Goal: Transaction & Acquisition: Purchase product/service

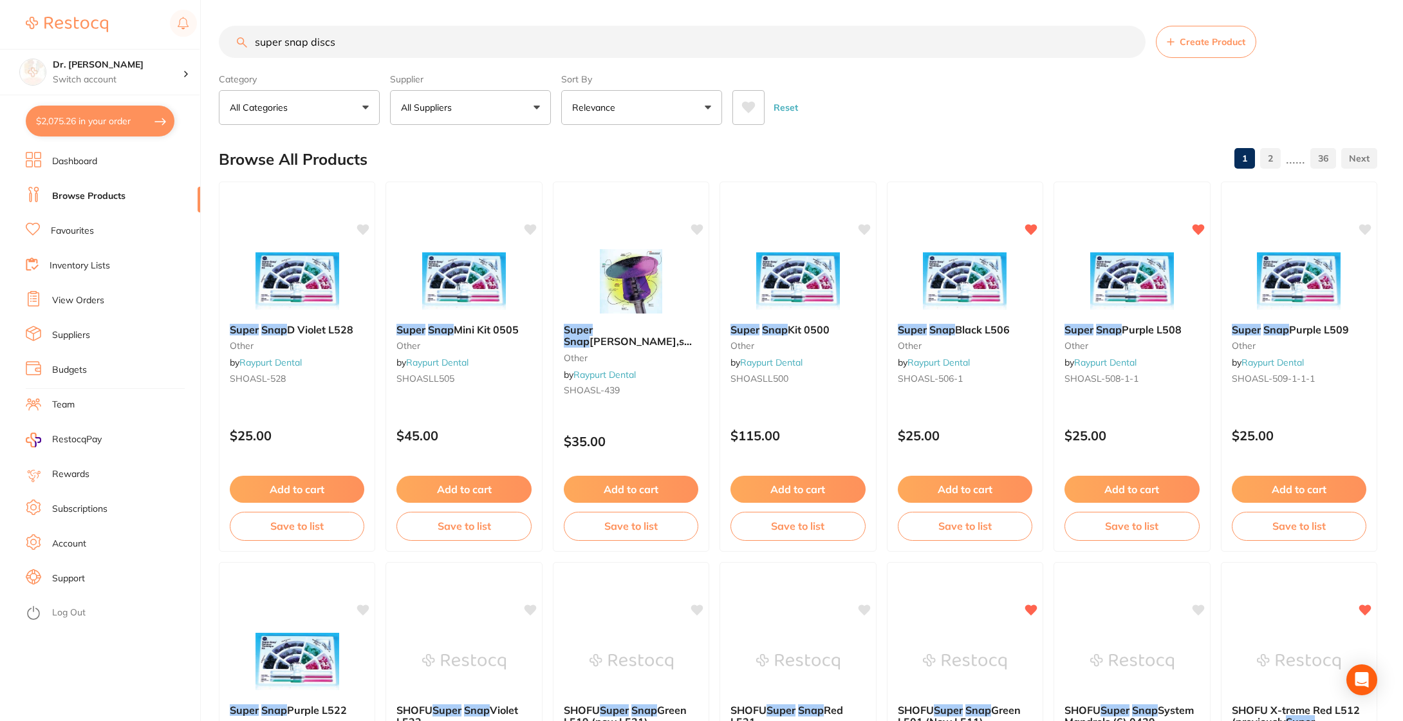
drag, startPoint x: 357, startPoint y: 40, endPoint x: 220, endPoint y: 39, distance: 137.1
click at [220, 39] on input "super snap discs" at bounding box center [682, 42] width 927 height 32
type input "f"
type input "acrylic bur"
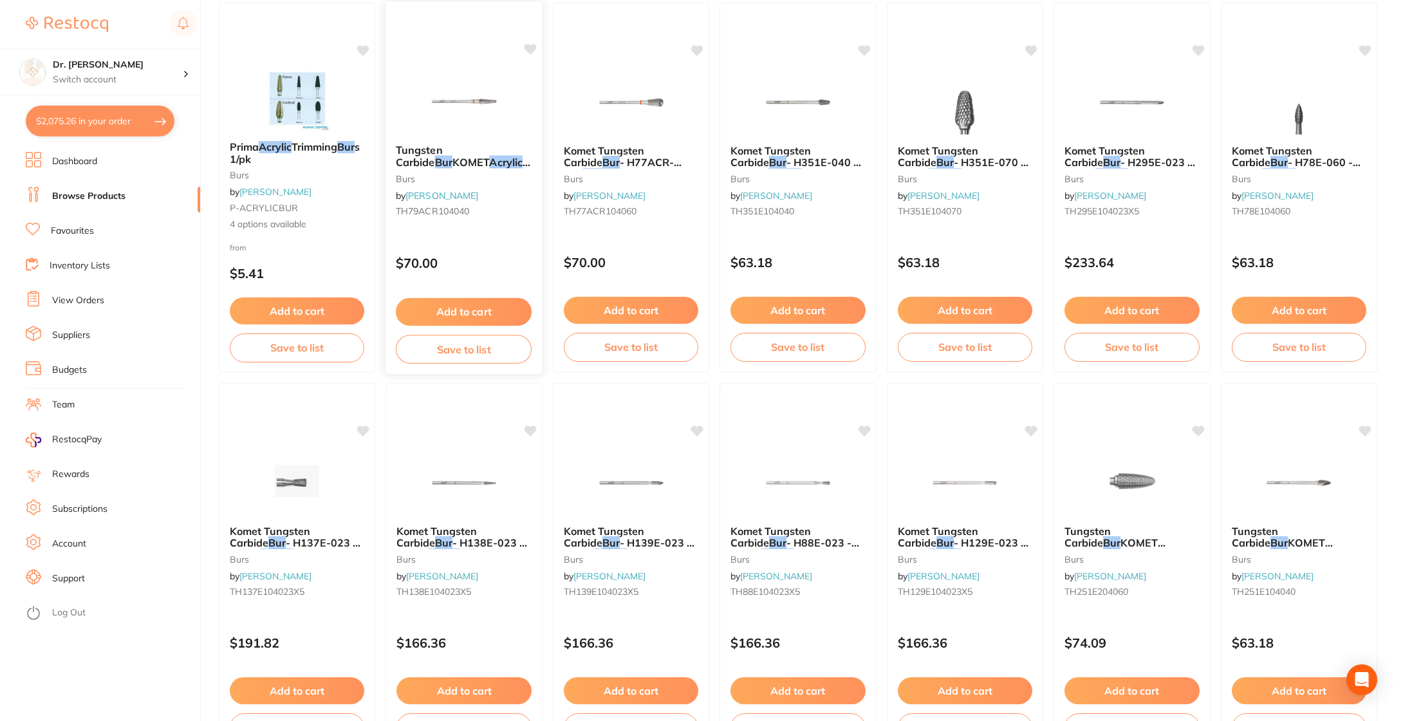
scroll to position [180, 0]
click at [1106, 502] on img at bounding box center [1132, 481] width 84 height 65
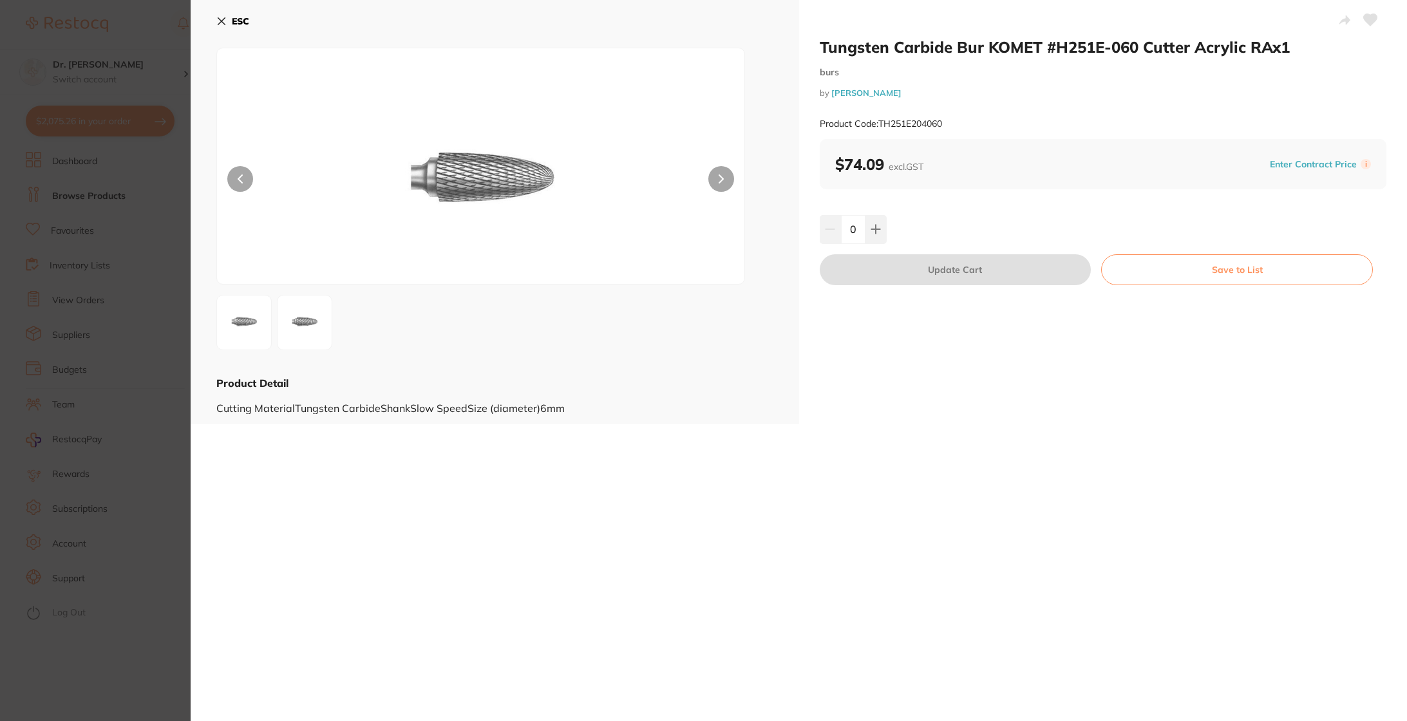
click at [304, 318] on img at bounding box center [304, 322] width 46 height 46
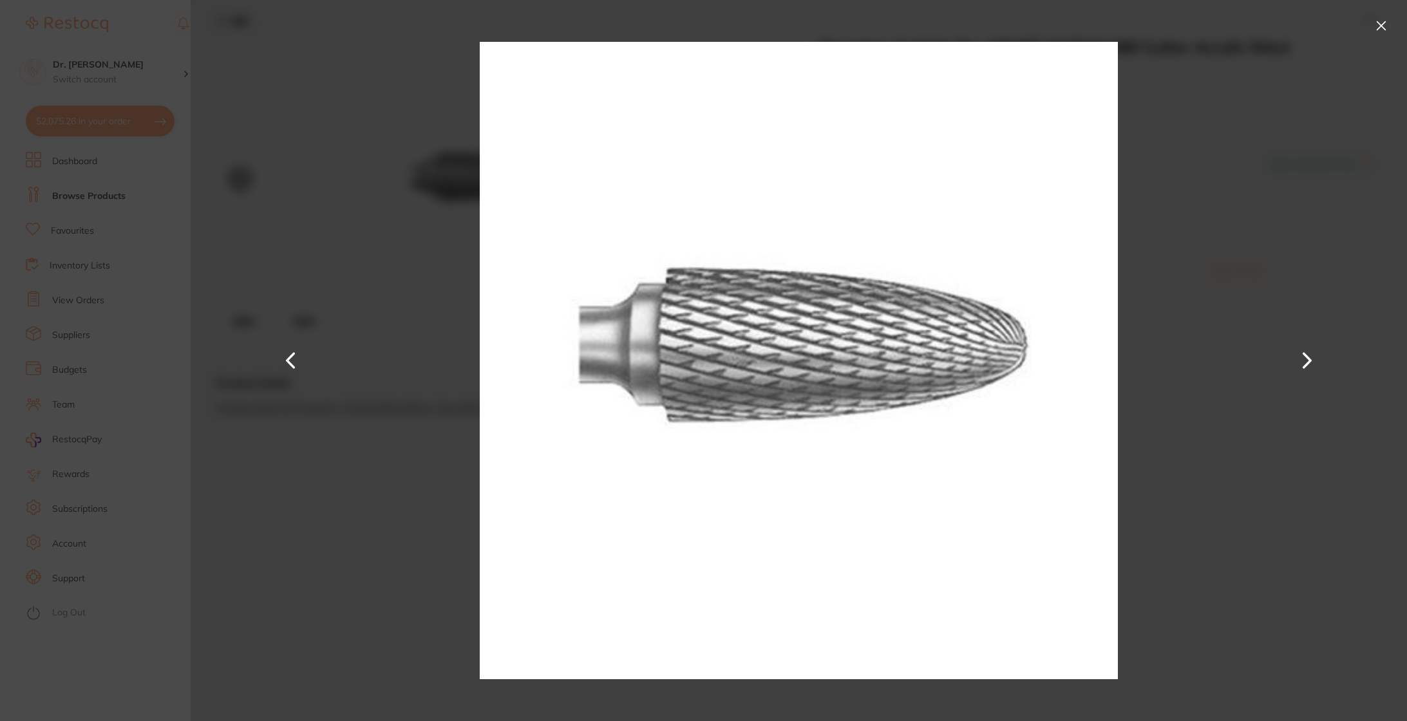
click at [1381, 29] on button at bounding box center [1381, 25] width 21 height 21
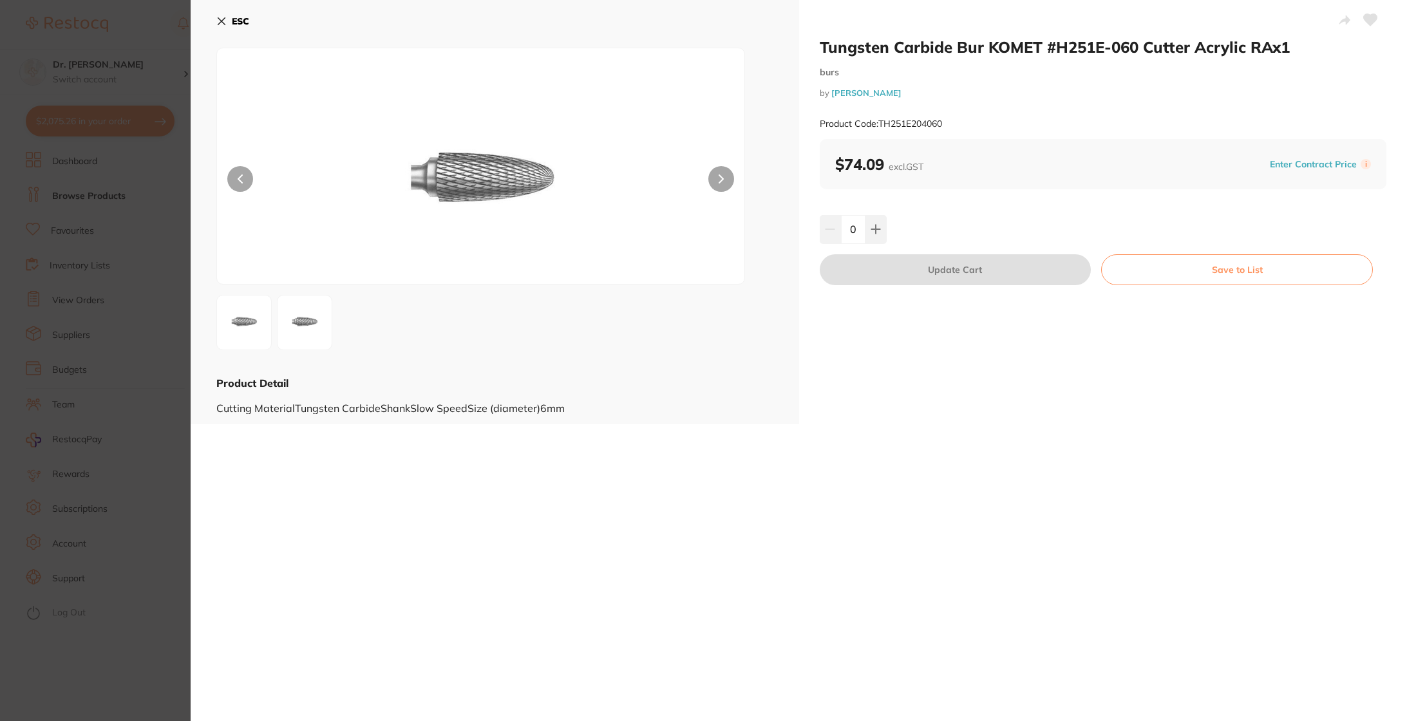
click at [223, 21] on icon at bounding box center [221, 21] width 10 height 10
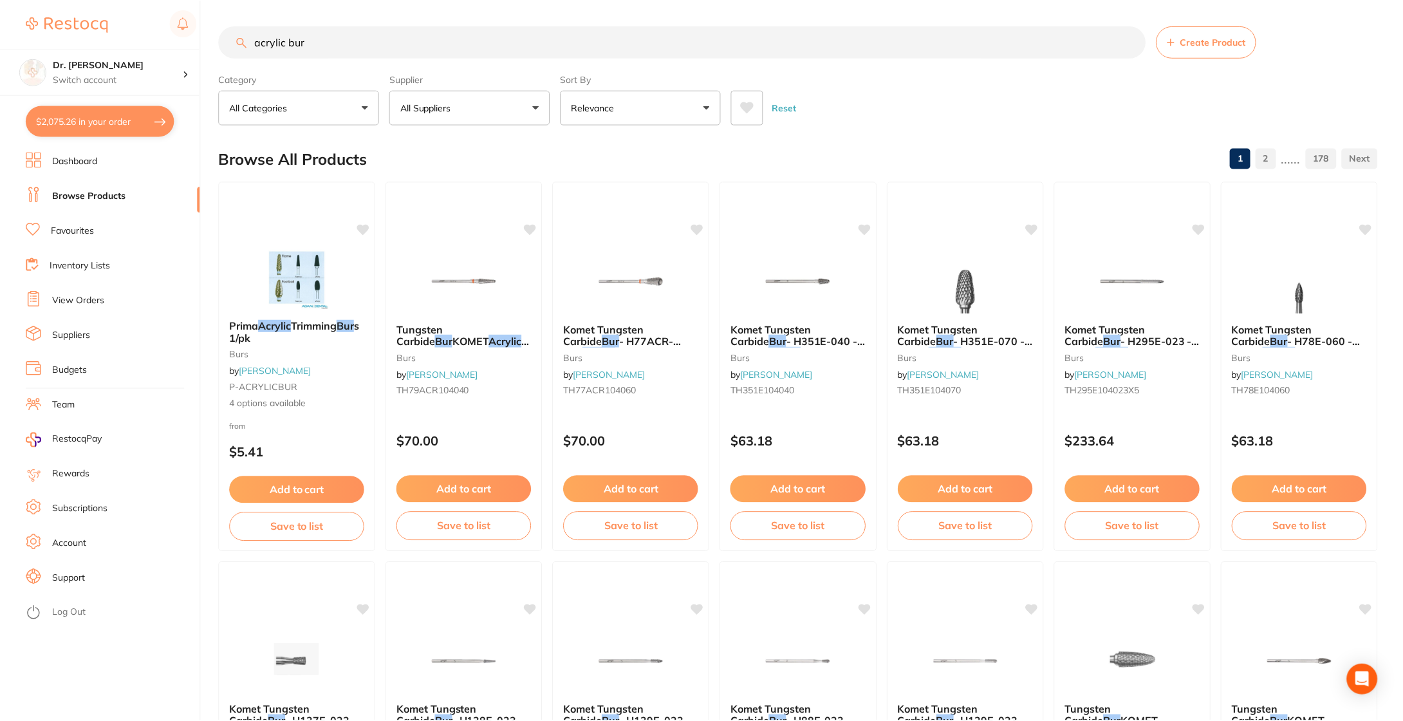
scroll to position [180, 0]
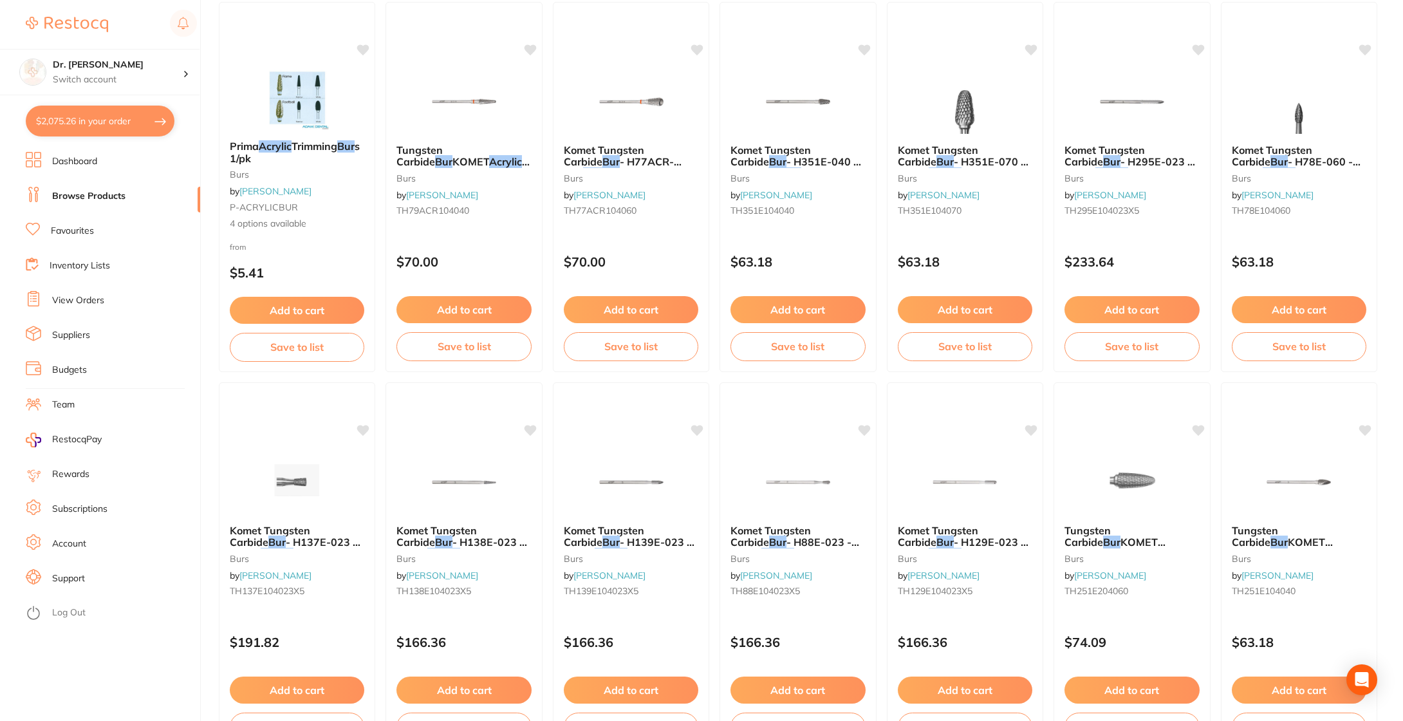
click at [93, 120] on button "$2,075.26 in your order" at bounding box center [100, 121] width 149 height 31
checkbox input "true"
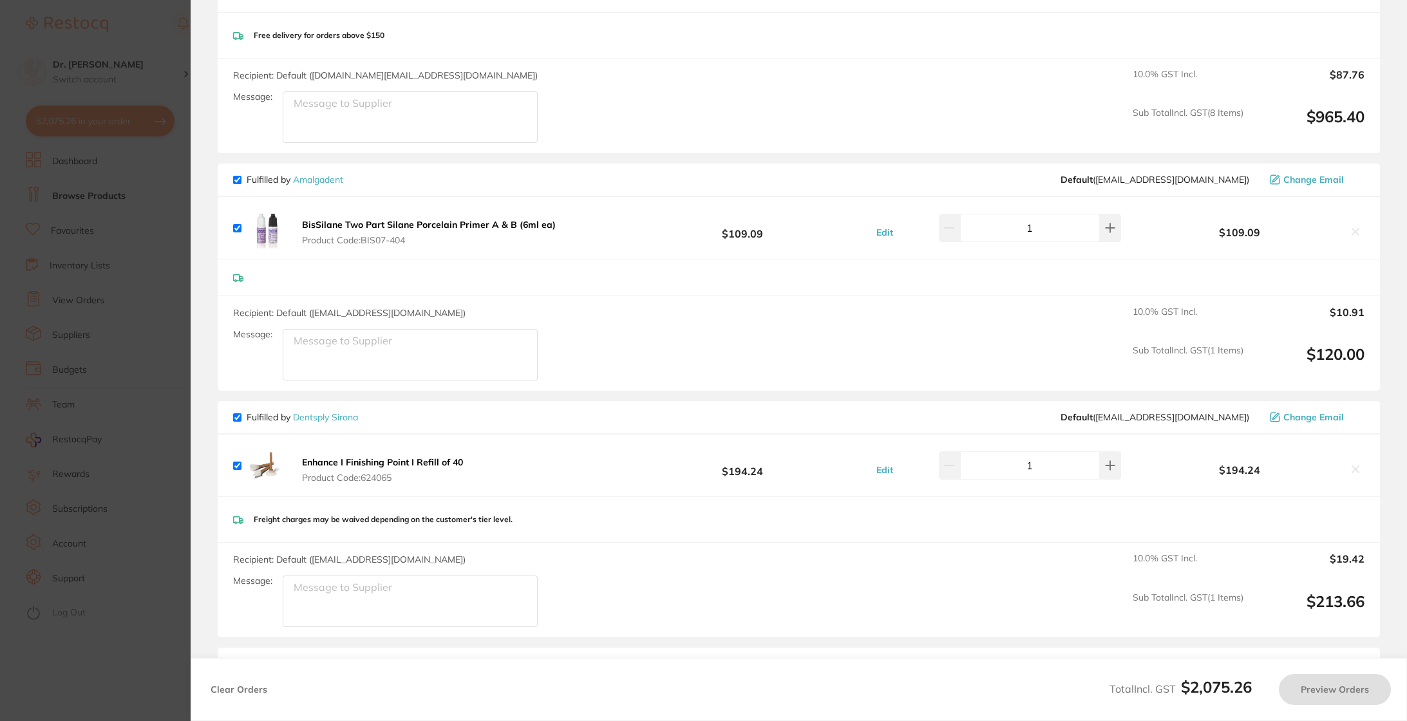
checkbox input "true"
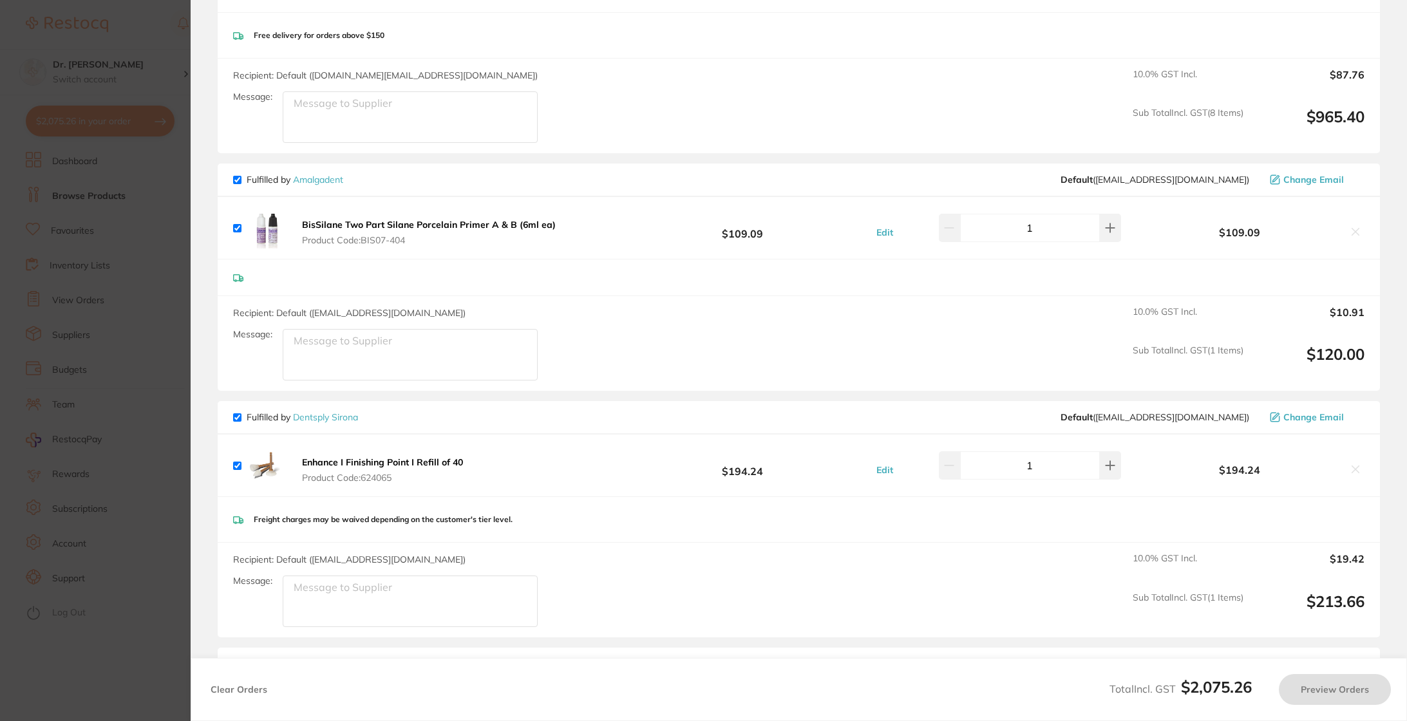
checkbox input "true"
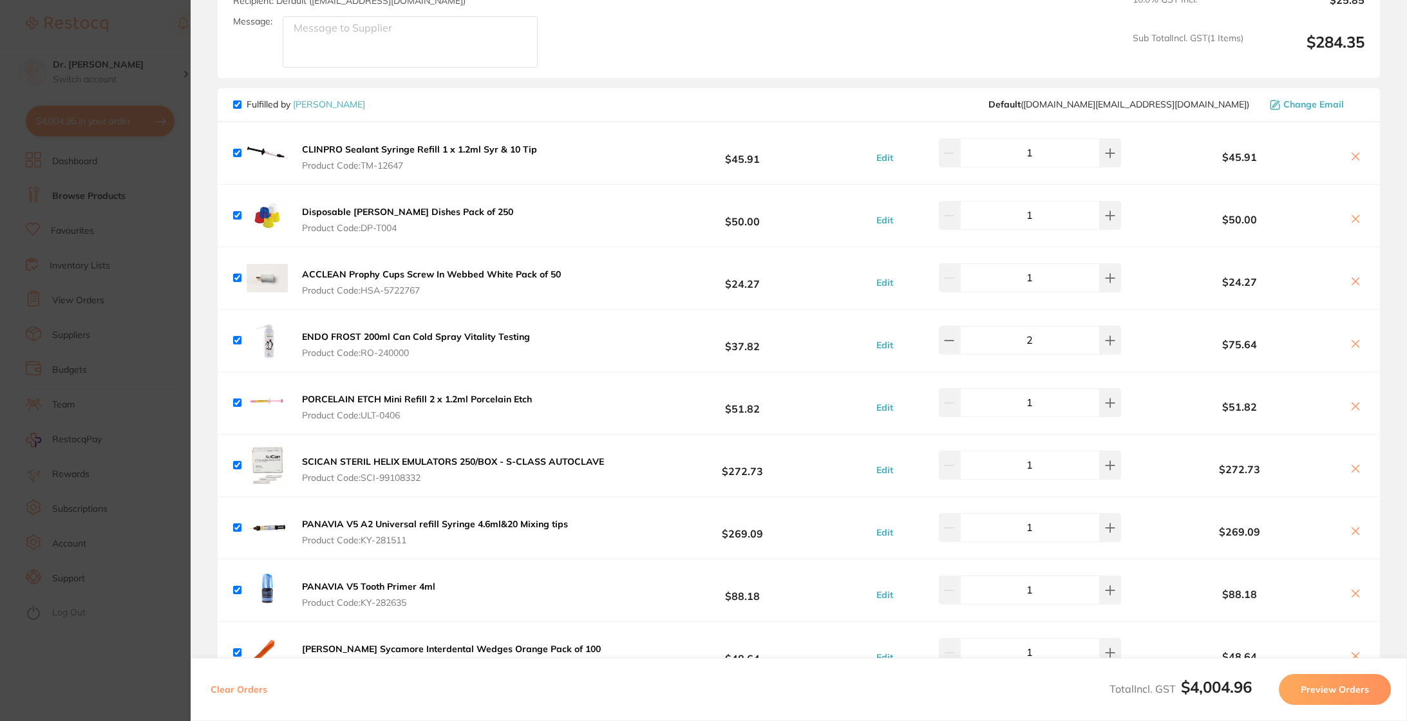
scroll to position [1021, 0]
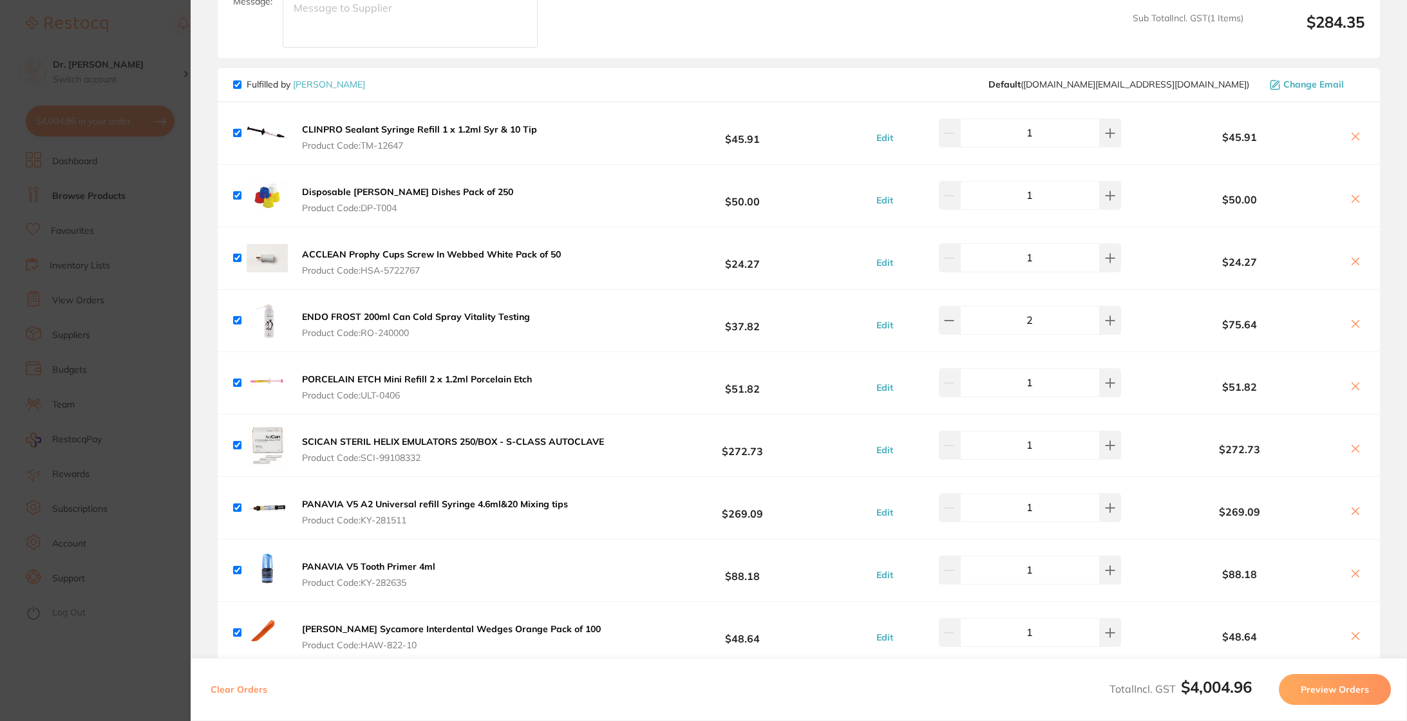
click at [239, 194] on input "checkbox" at bounding box center [237, 195] width 8 height 8
checkbox input "false"
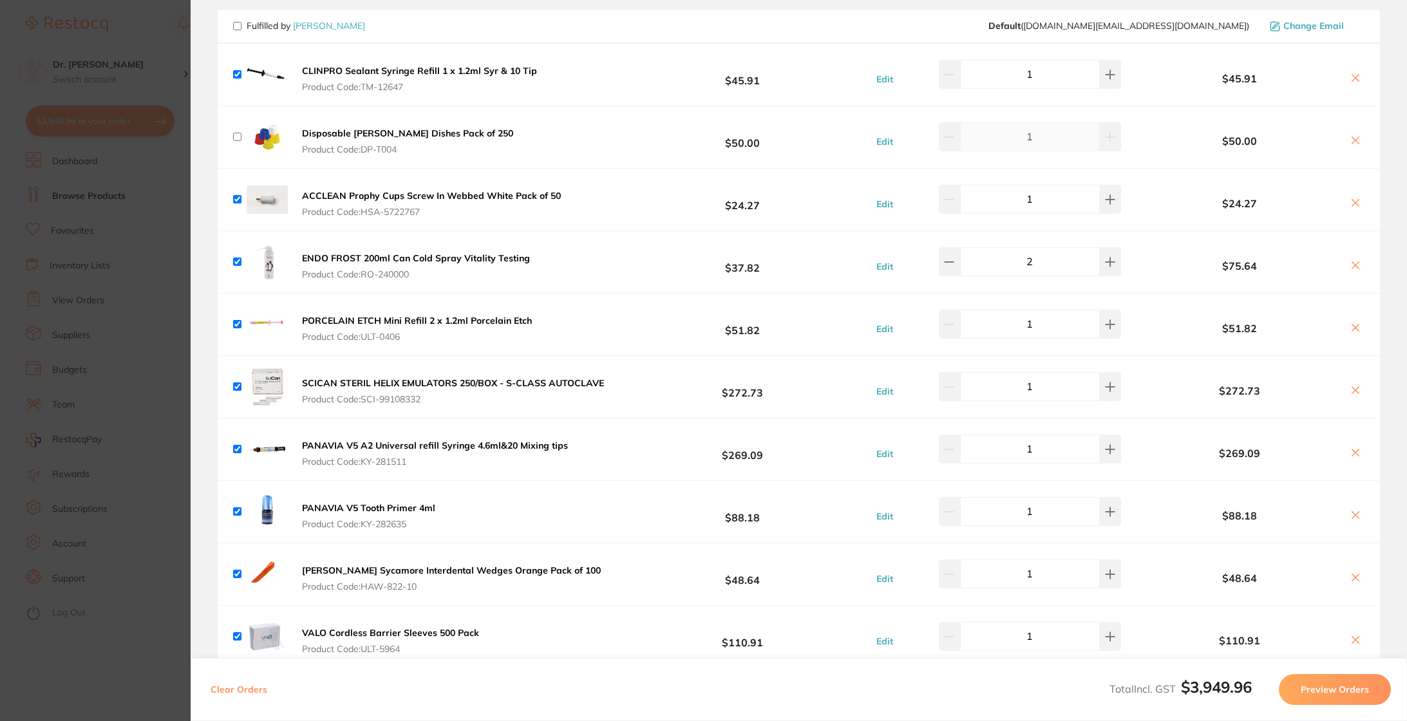
click at [1350, 139] on icon at bounding box center [1355, 140] width 10 height 10
checkbox input "true"
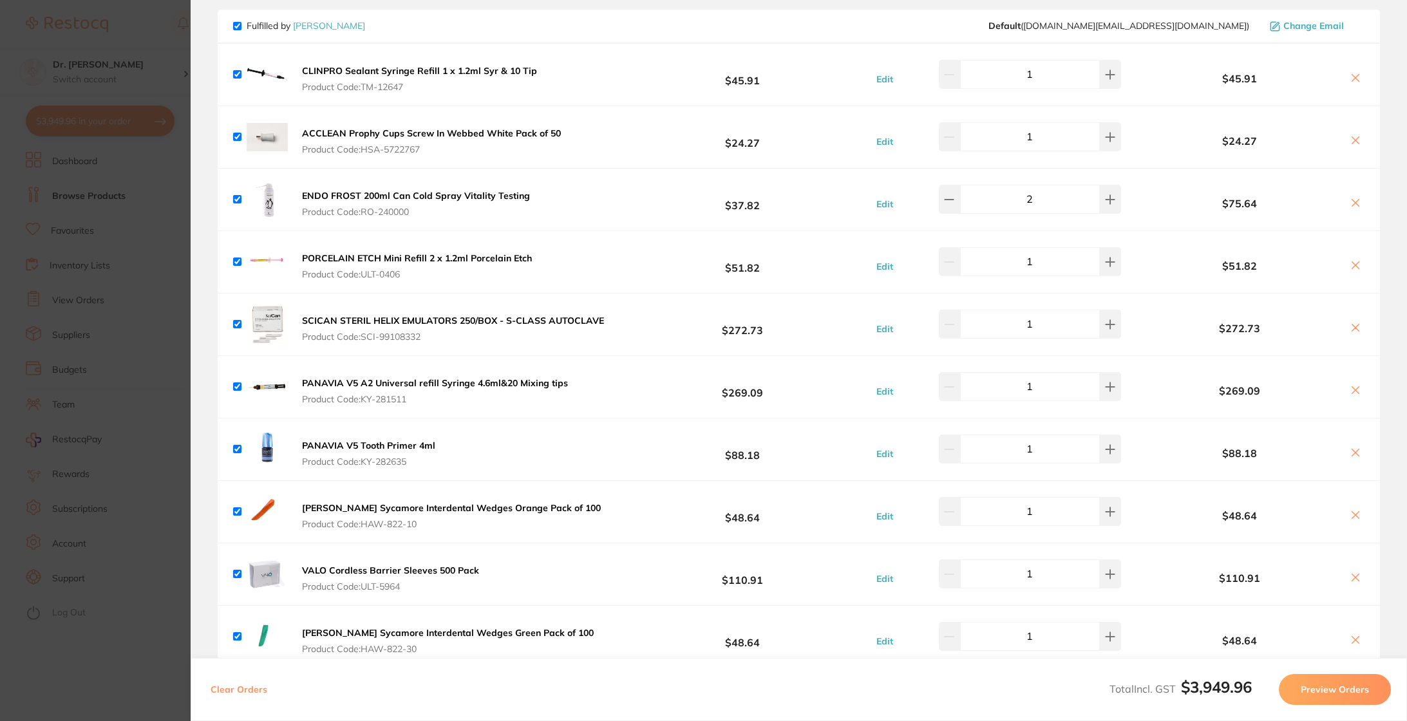
click at [1354, 140] on icon at bounding box center [1355, 140] width 10 height 10
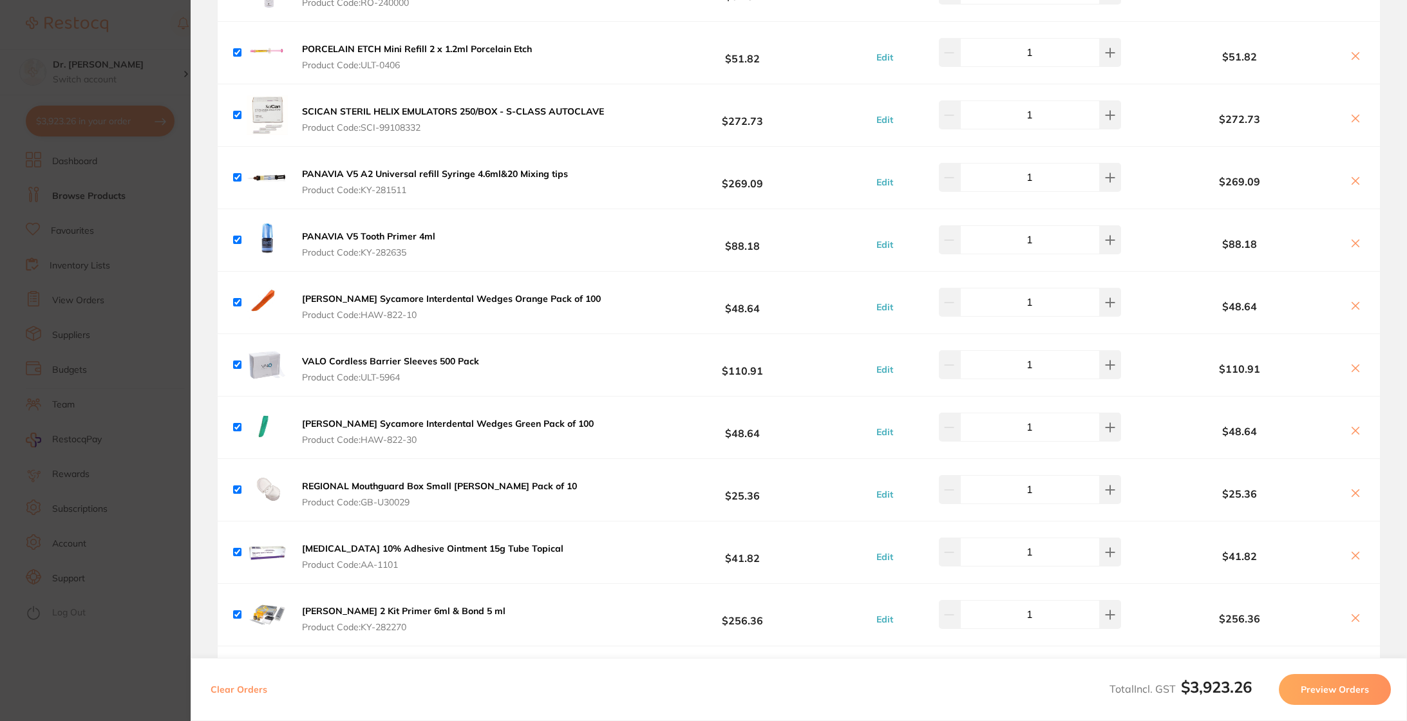
scroll to position [1255, 0]
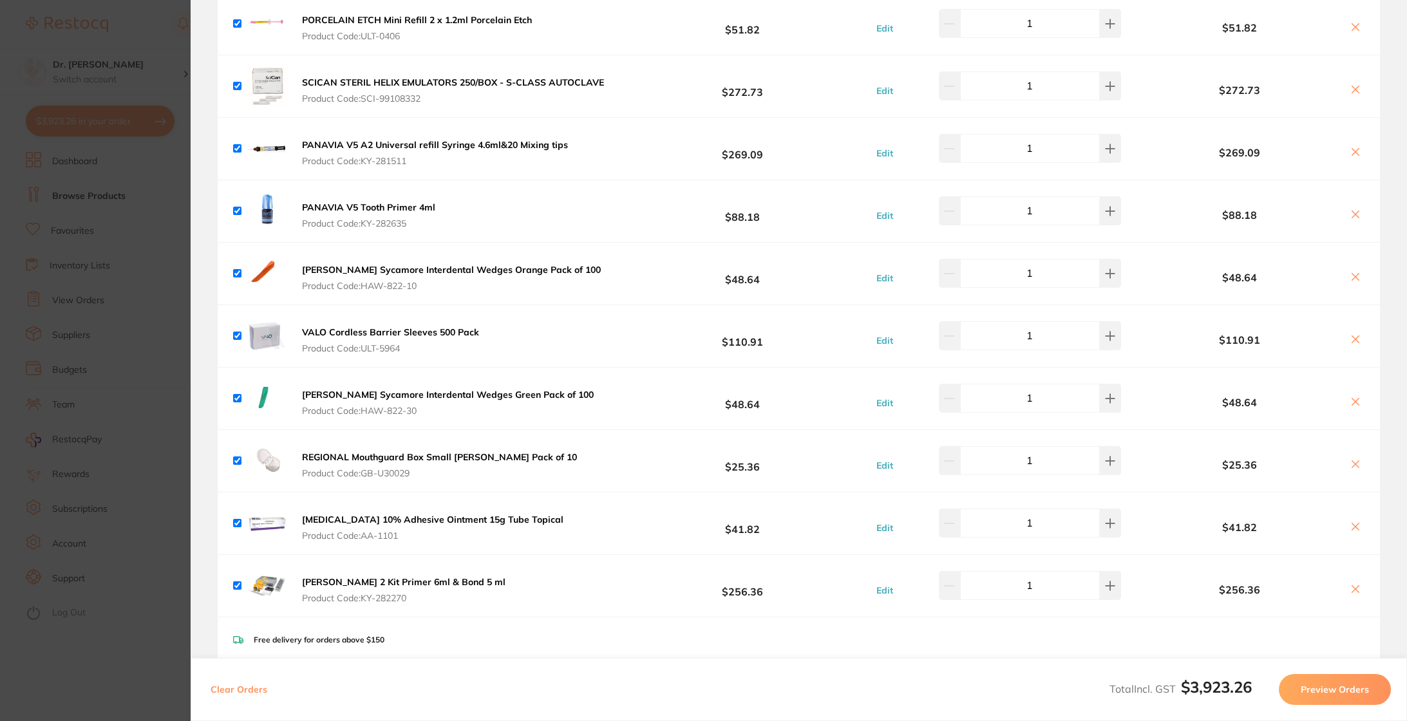
click at [1350, 214] on icon at bounding box center [1355, 214] width 10 height 10
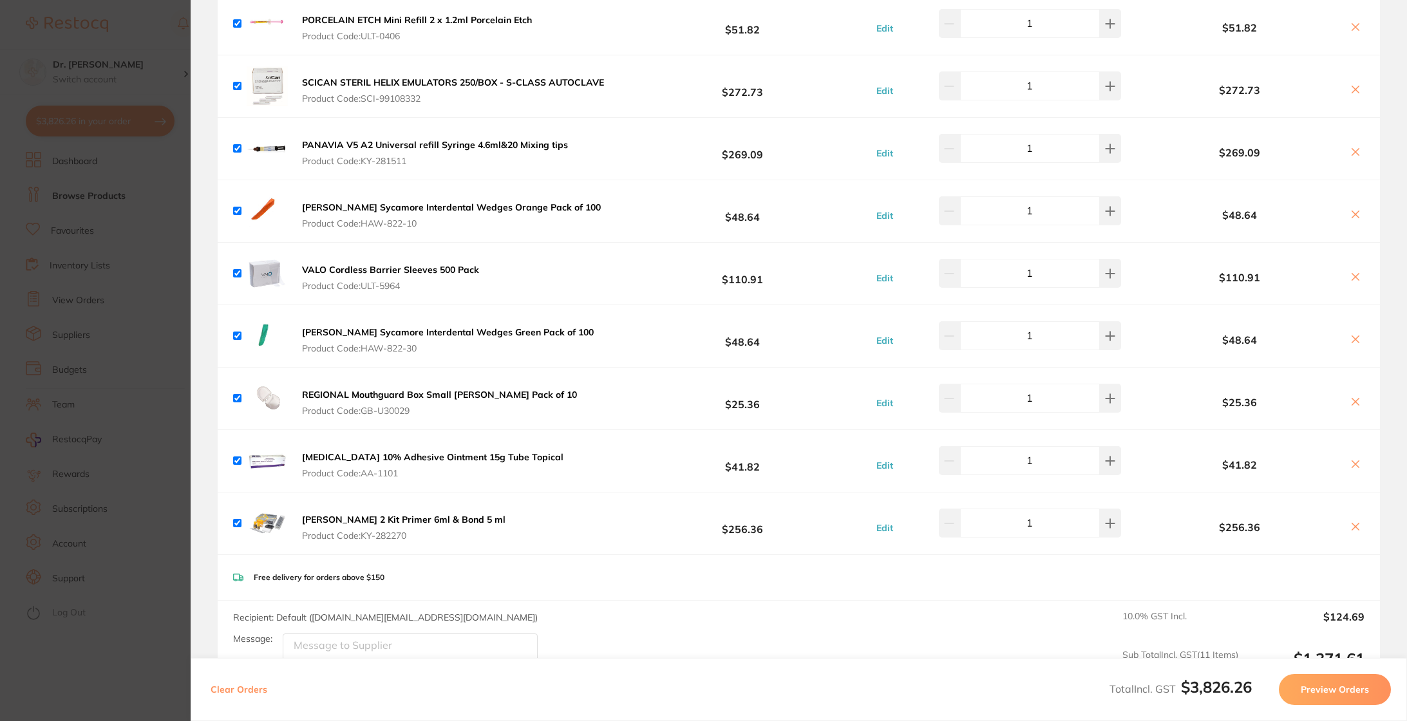
checkbox input "true"
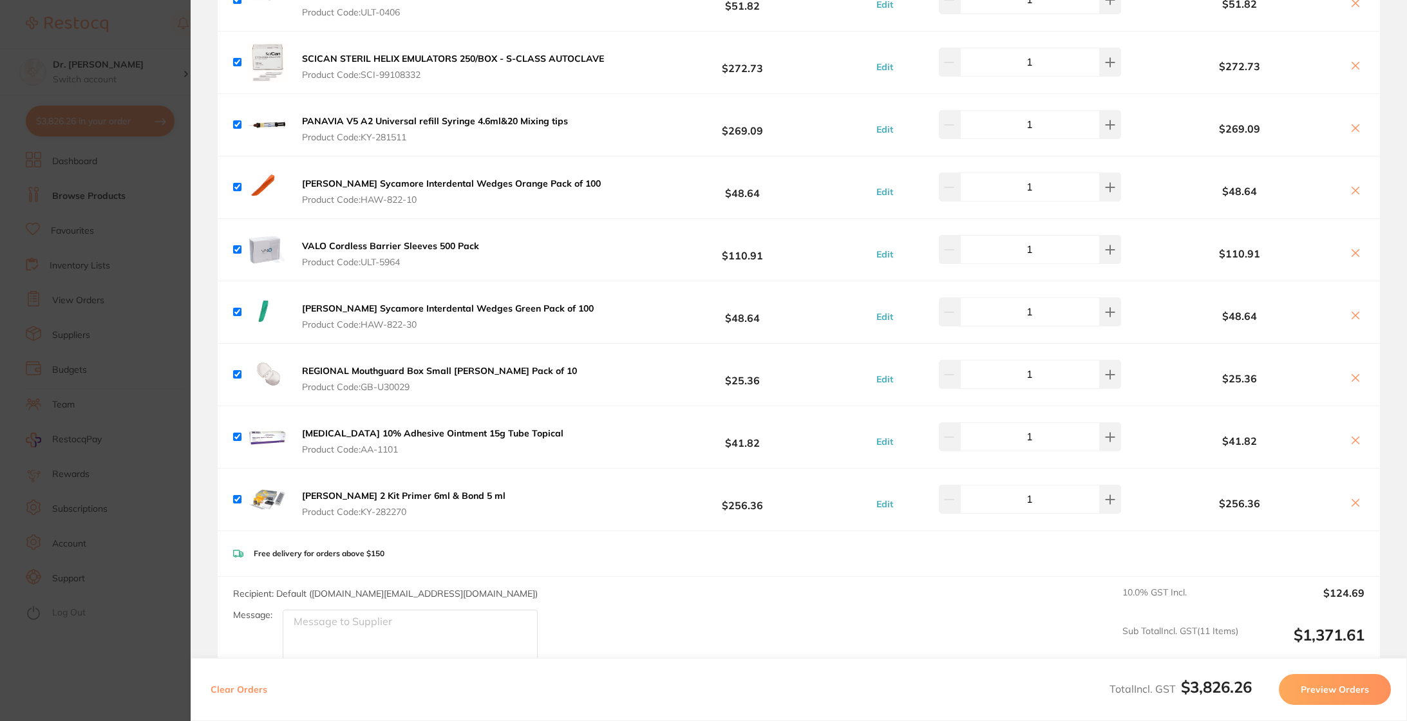
scroll to position [1284, 0]
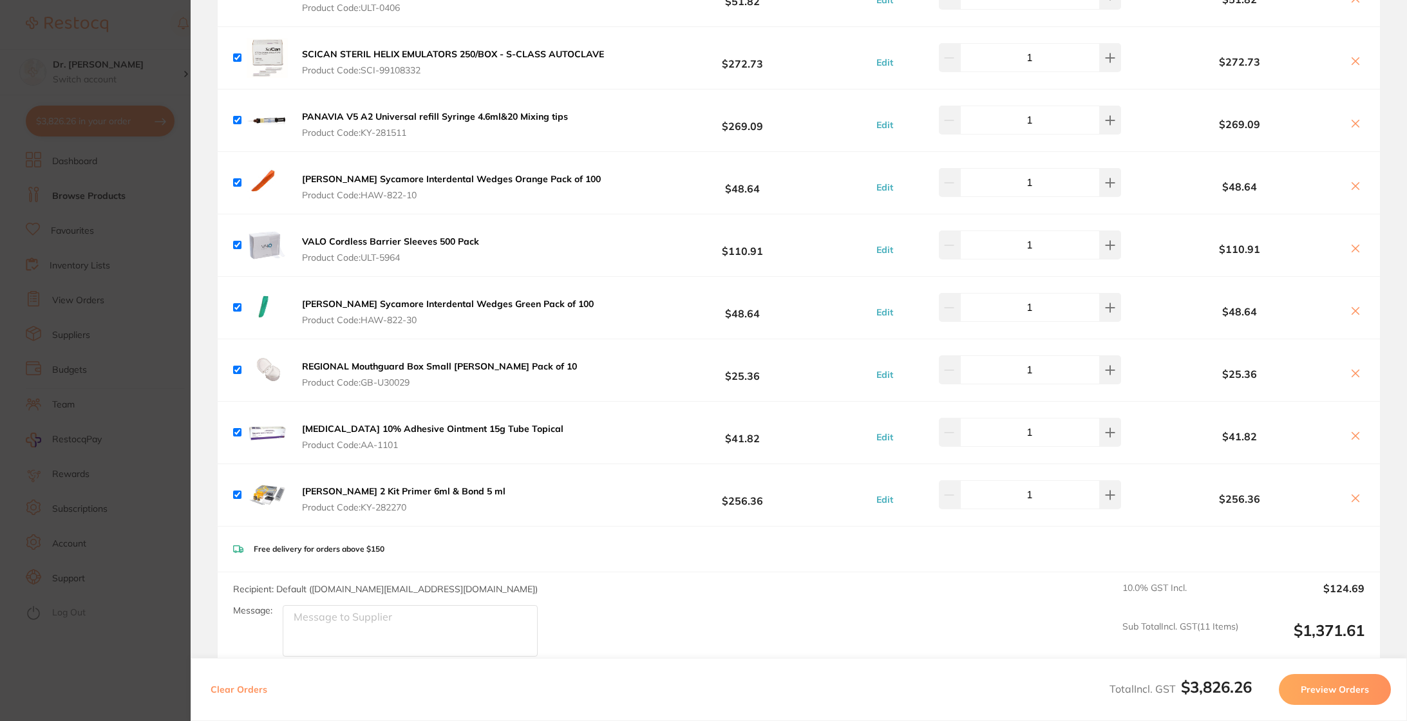
click at [318, 241] on b "VALO Cordless Barrier Sleeves 500 Pack" at bounding box center [390, 242] width 177 height 12
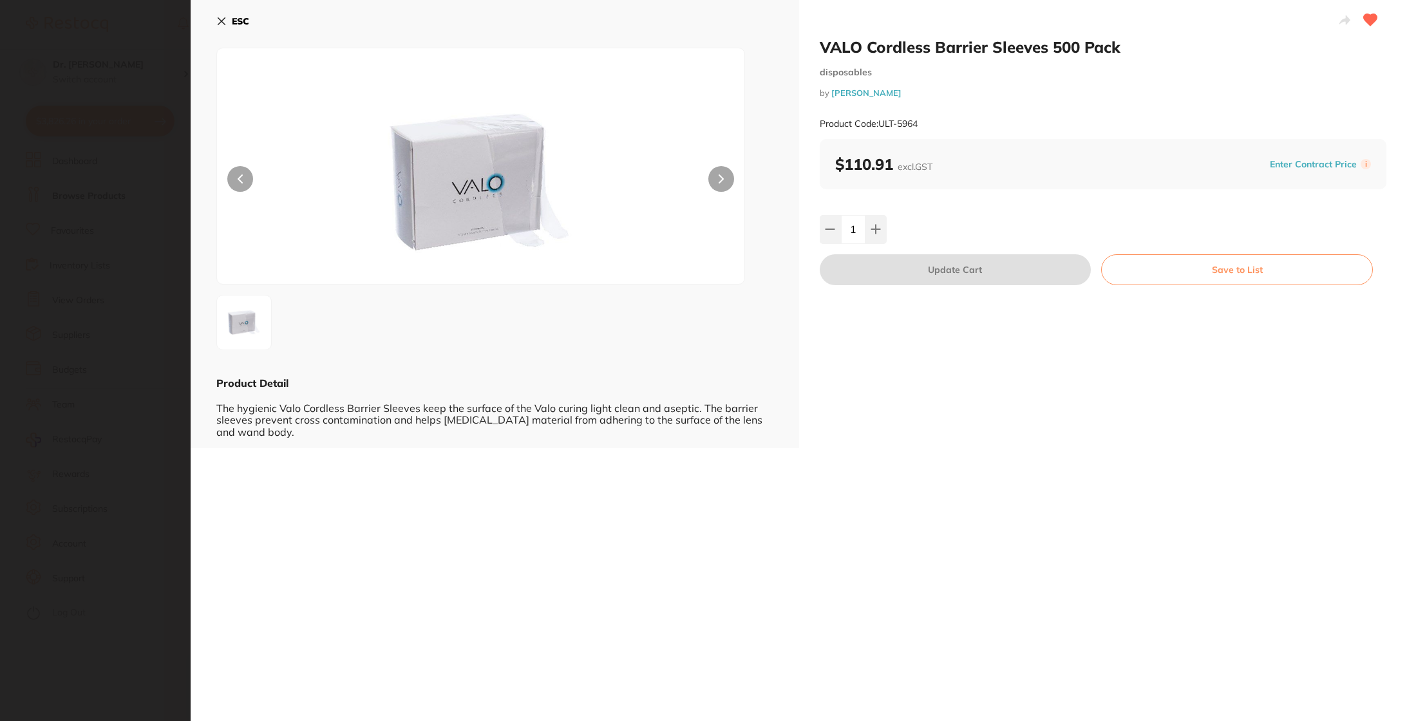
click at [220, 19] on icon at bounding box center [221, 21] width 7 height 7
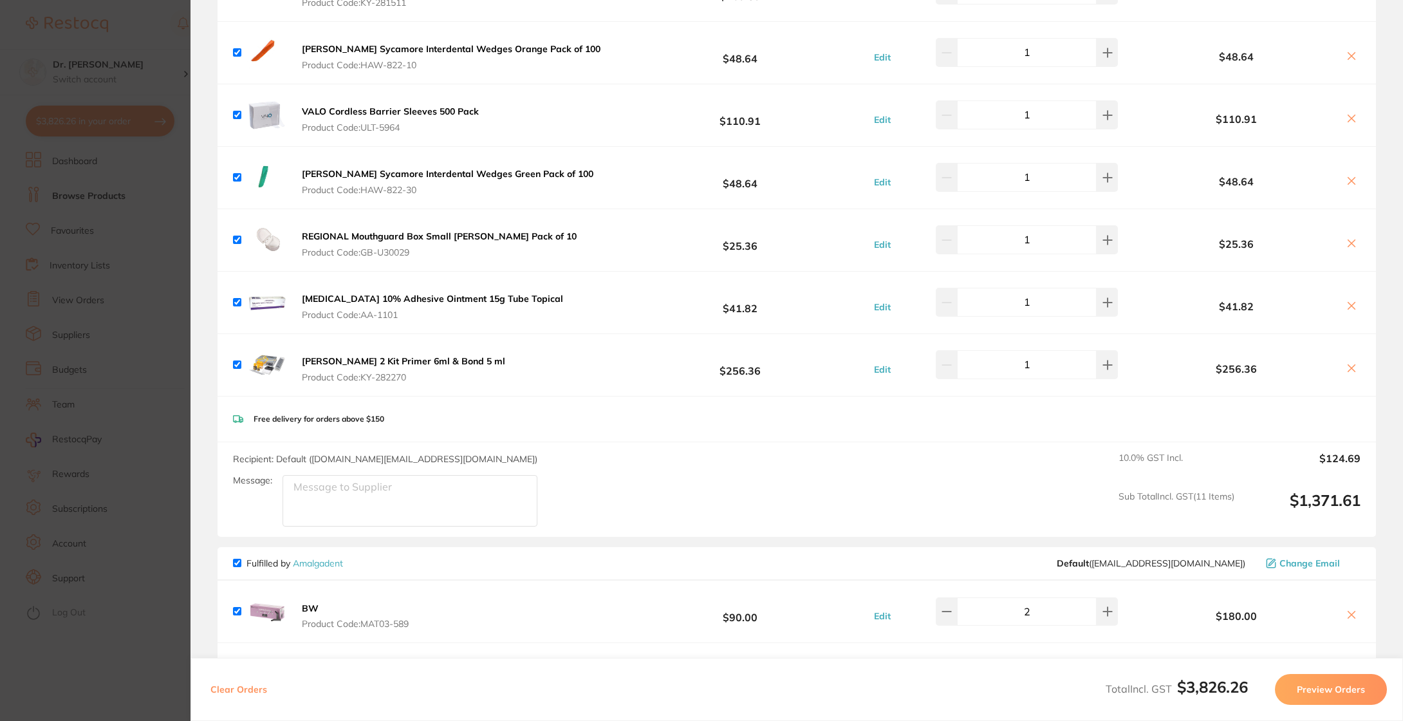
scroll to position [1410, 0]
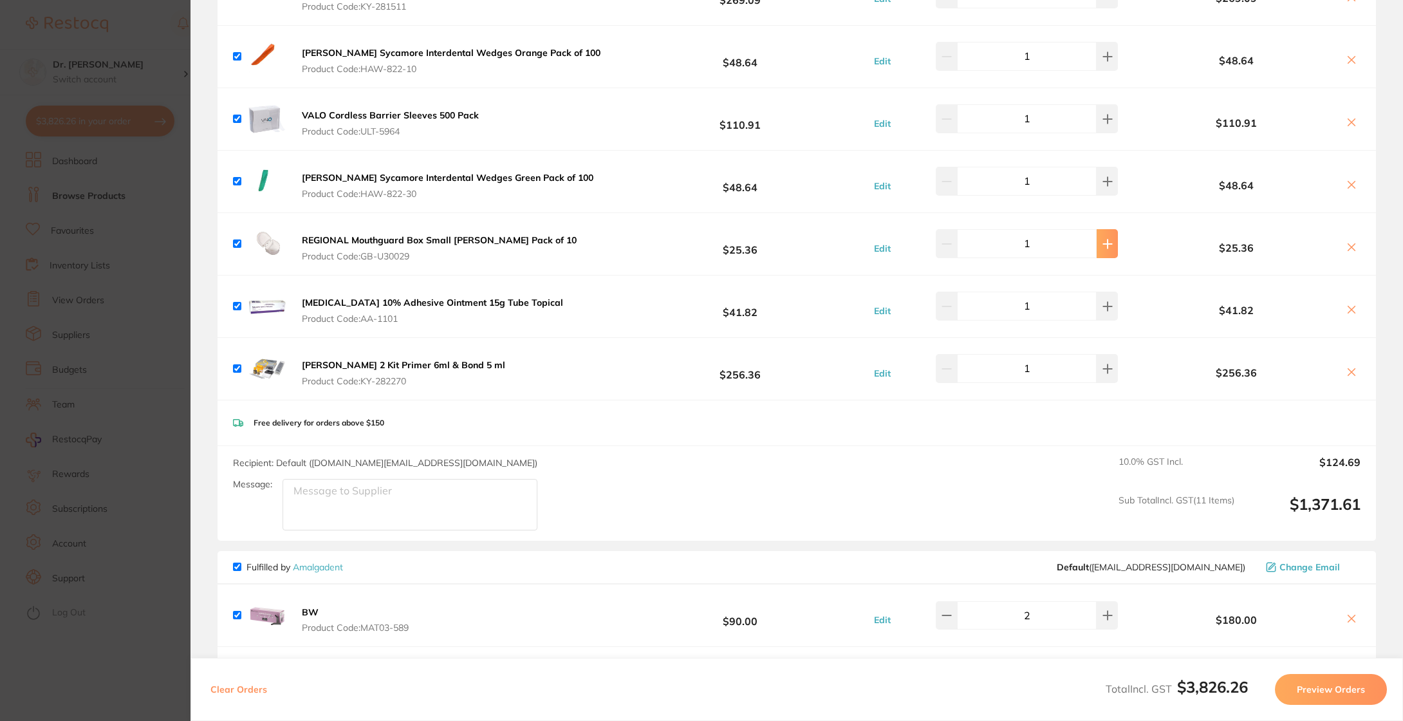
click at [1103, 243] on icon at bounding box center [1108, 244] width 10 height 10
type input "2"
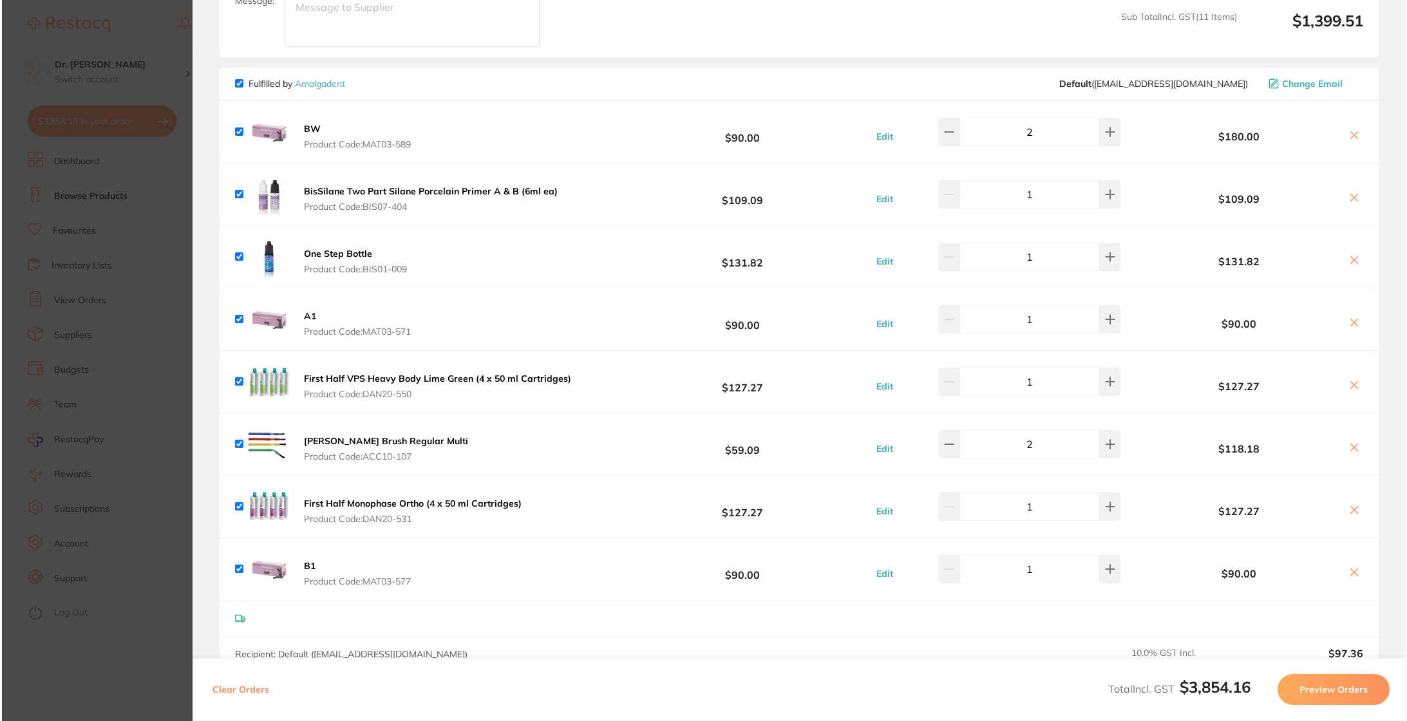
scroll to position [0, 0]
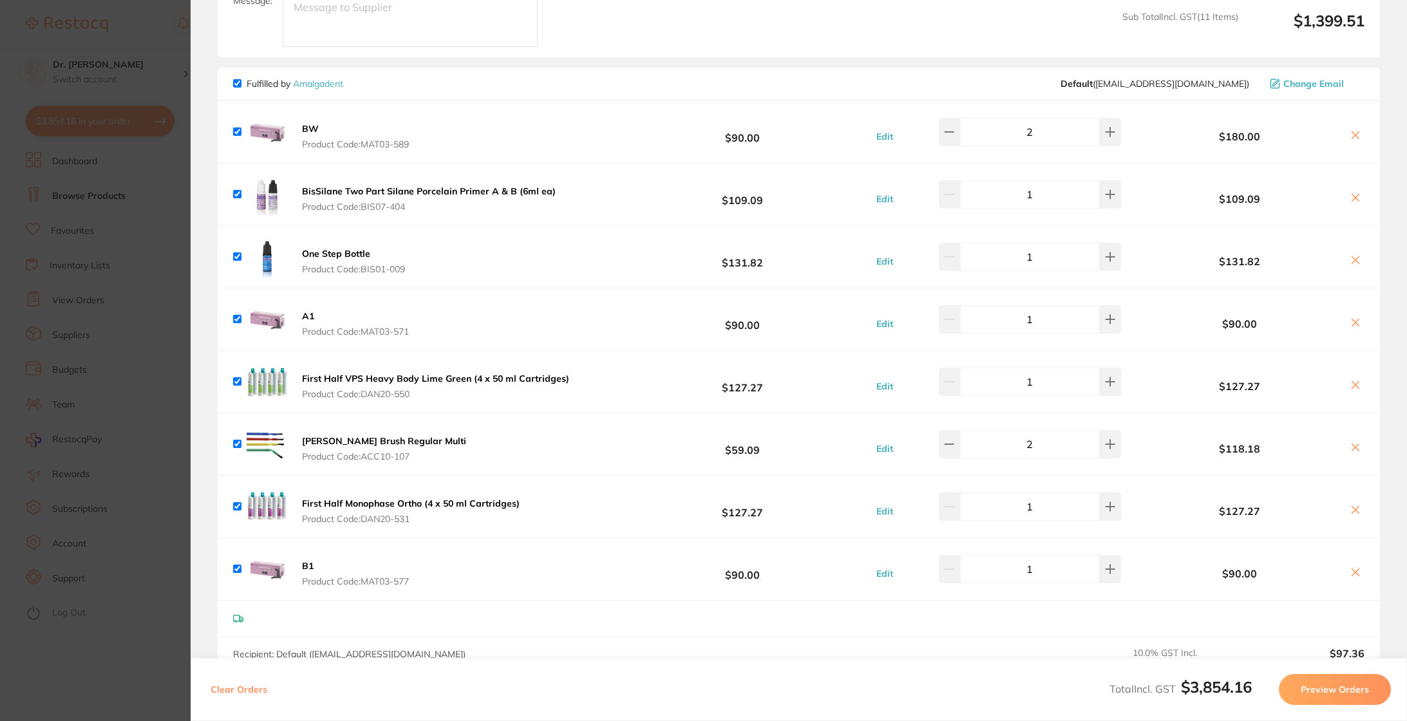
click at [1351, 261] on icon at bounding box center [1355, 260] width 10 height 10
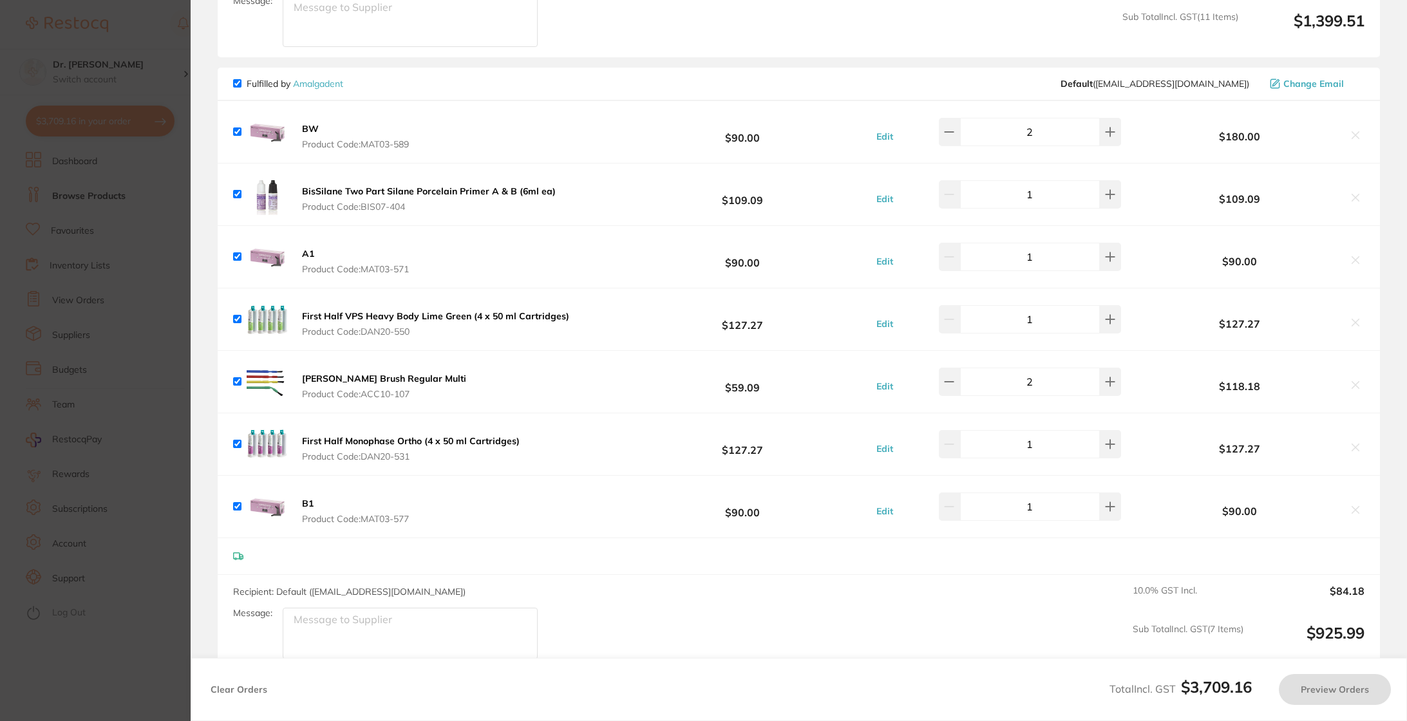
checkbox input "true"
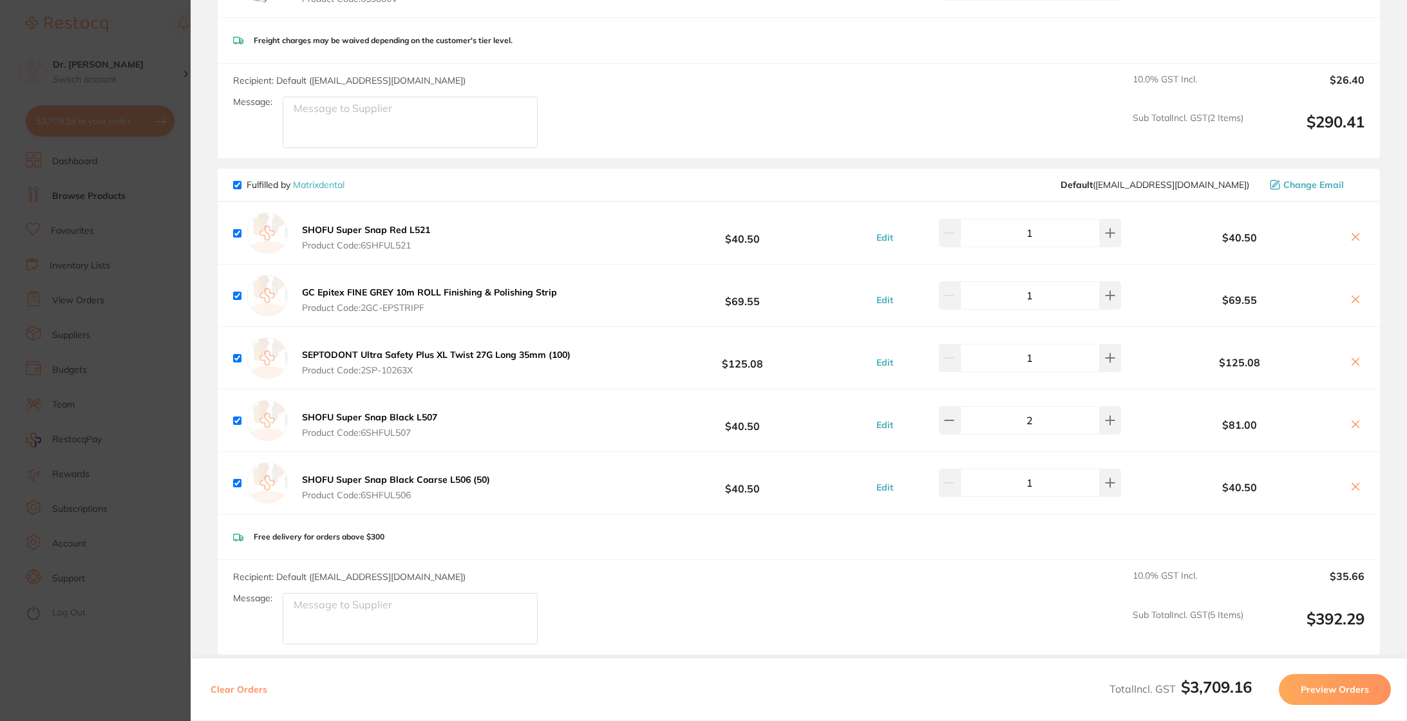
scroll to position [2714, 0]
